Goal: Find specific page/section: Find specific page/section

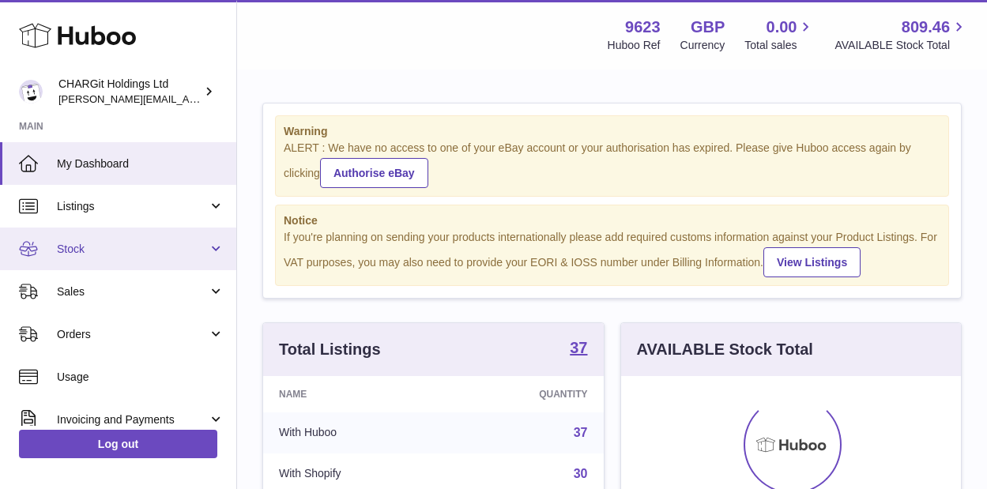
scroll to position [246, 340]
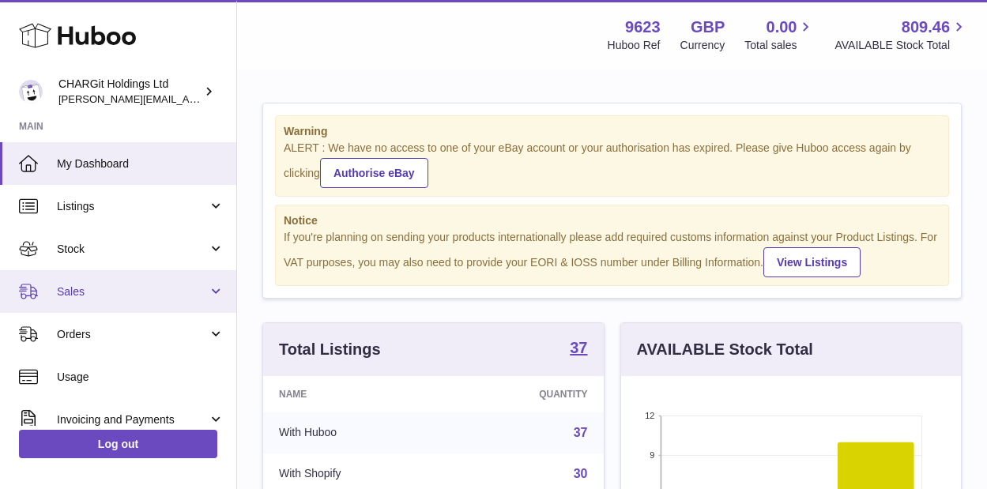
click at [75, 291] on span "Sales" at bounding box center [132, 291] width 151 height 15
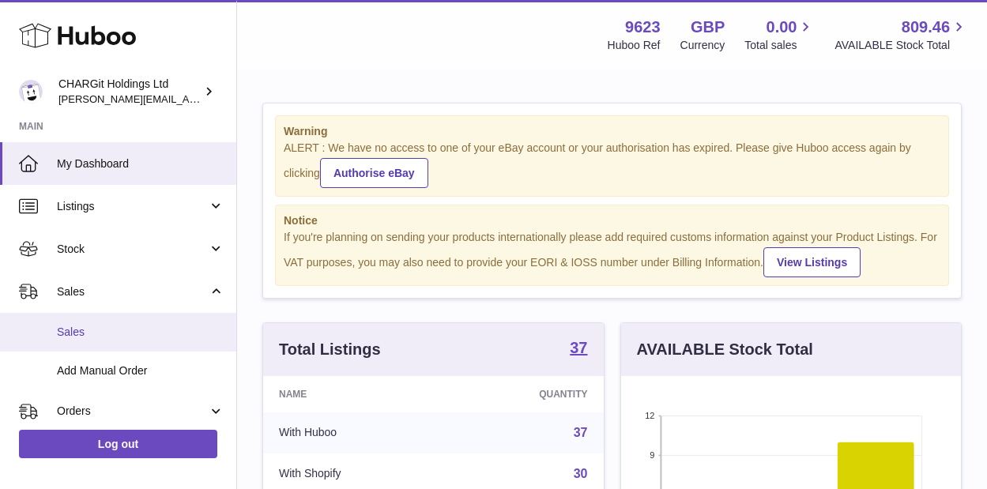
click at [77, 333] on span "Sales" at bounding box center [140, 332] width 167 height 15
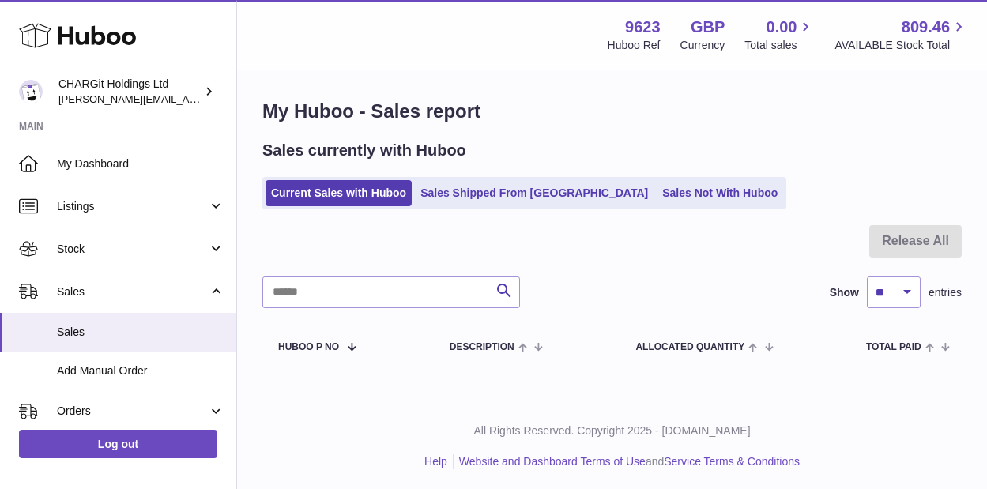
scroll to position [8, 0]
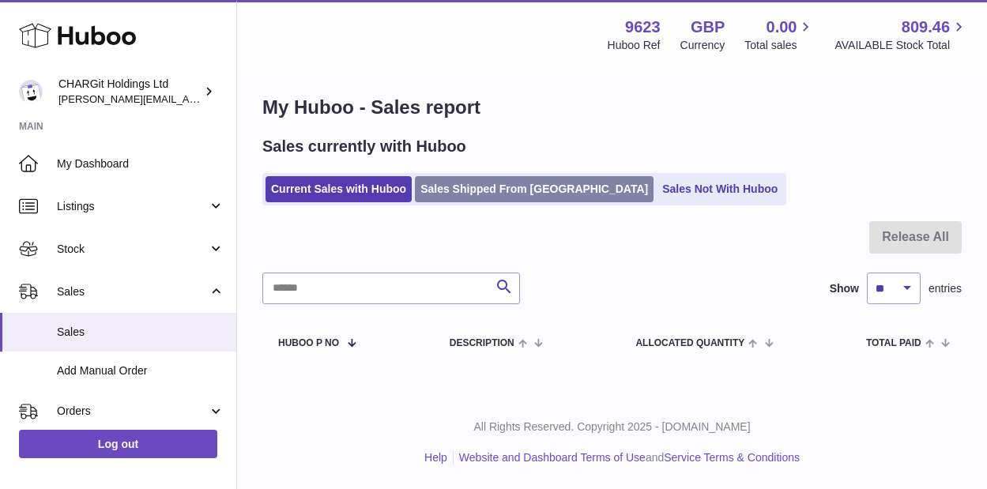
click at [518, 186] on link "Sales Shipped From [GEOGRAPHIC_DATA]" at bounding box center [534, 189] width 239 height 26
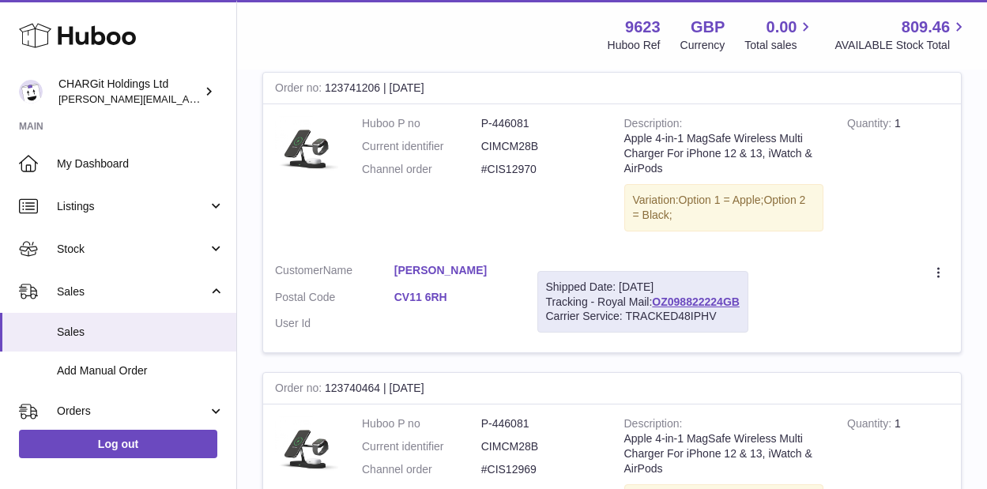
scroll to position [840, 0]
